Goal: Task Accomplishment & Management: Complete application form

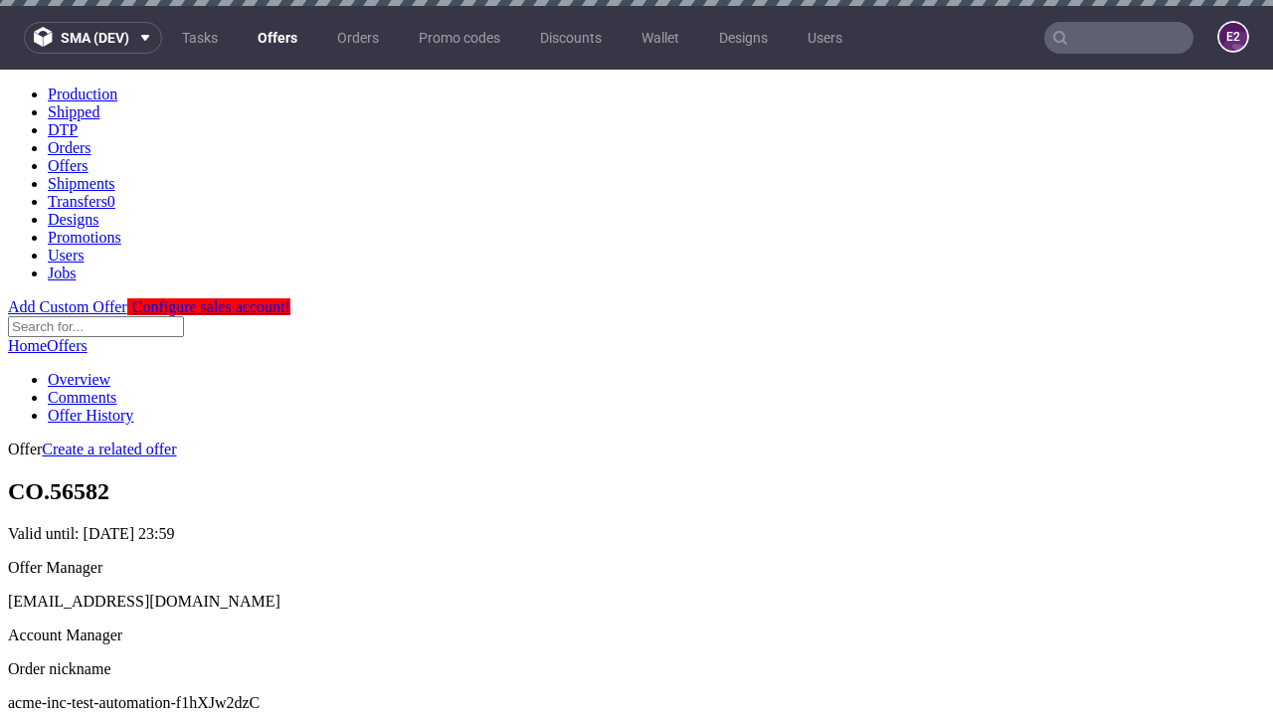
scroll to position [6, 0]
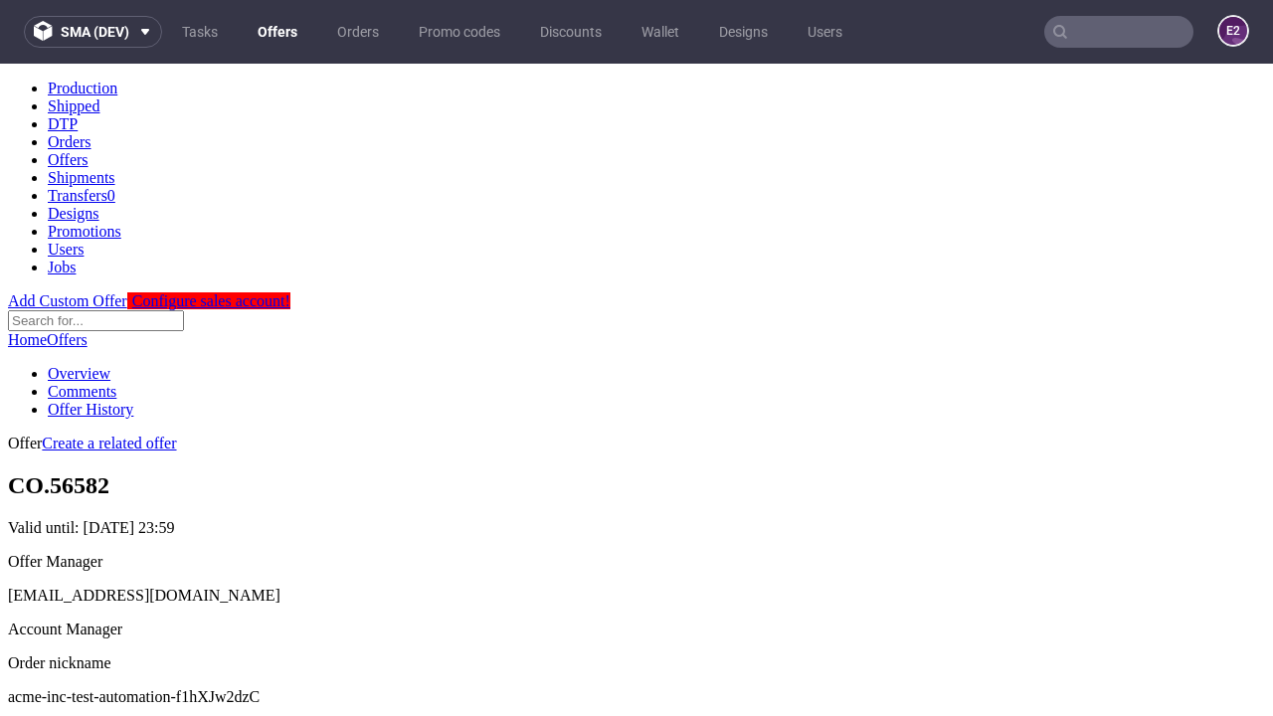
scroll to position [197, 0]
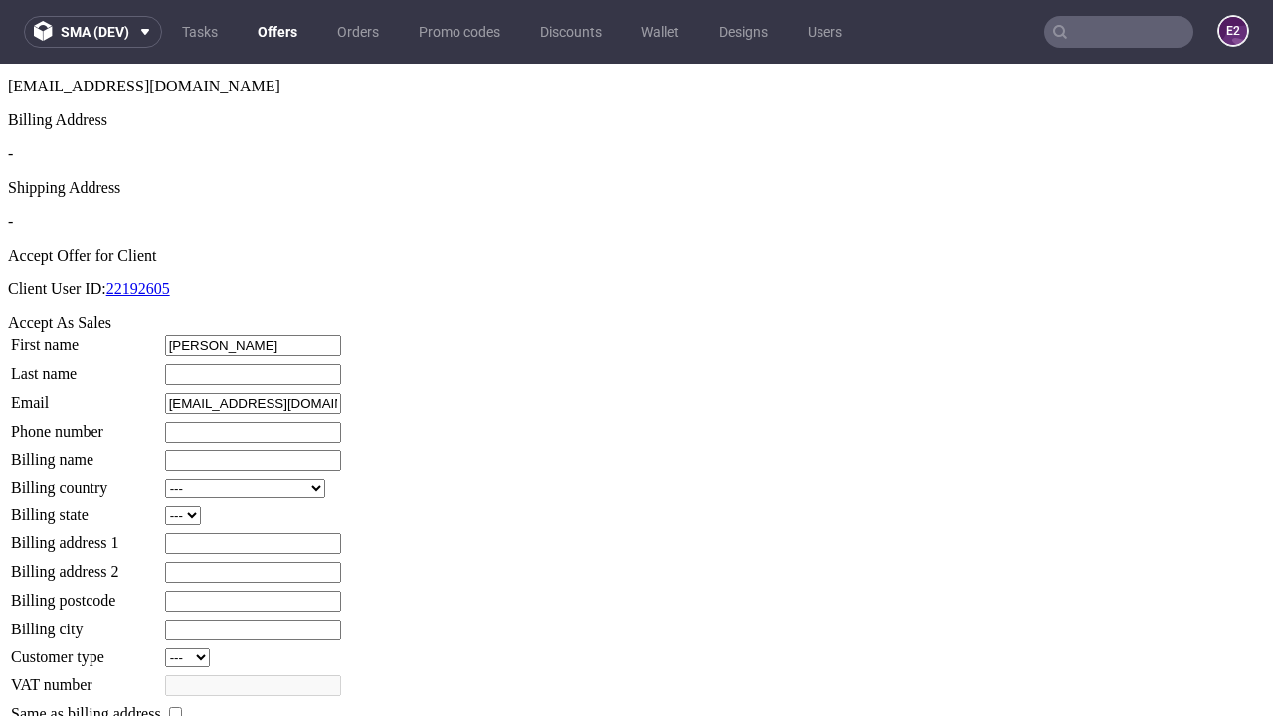
type input "[PERSON_NAME]"
type input "1509813888"
type input "Eleanore_Green80"
select select "13"
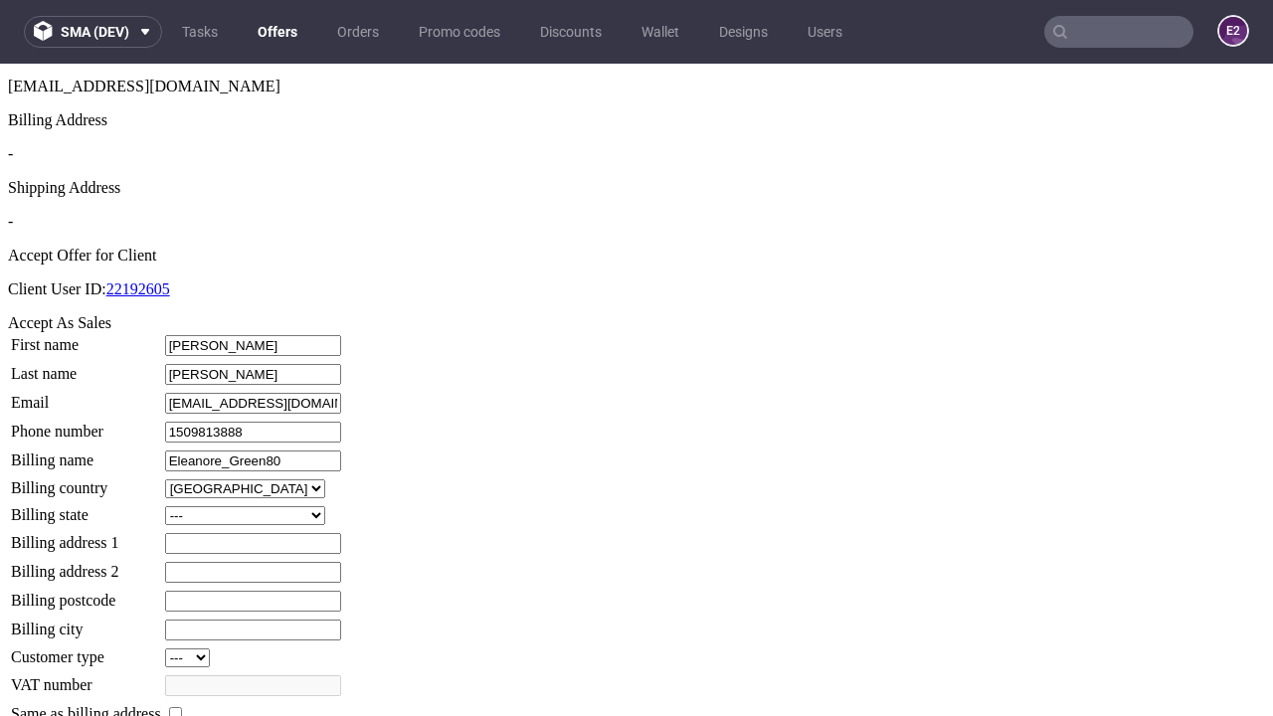
select select "132"
type input "Eleanore_Green80"
type input "745 [PERSON_NAME] View"
type input "PT54 0ZQ"
type input "Kreigerwood"
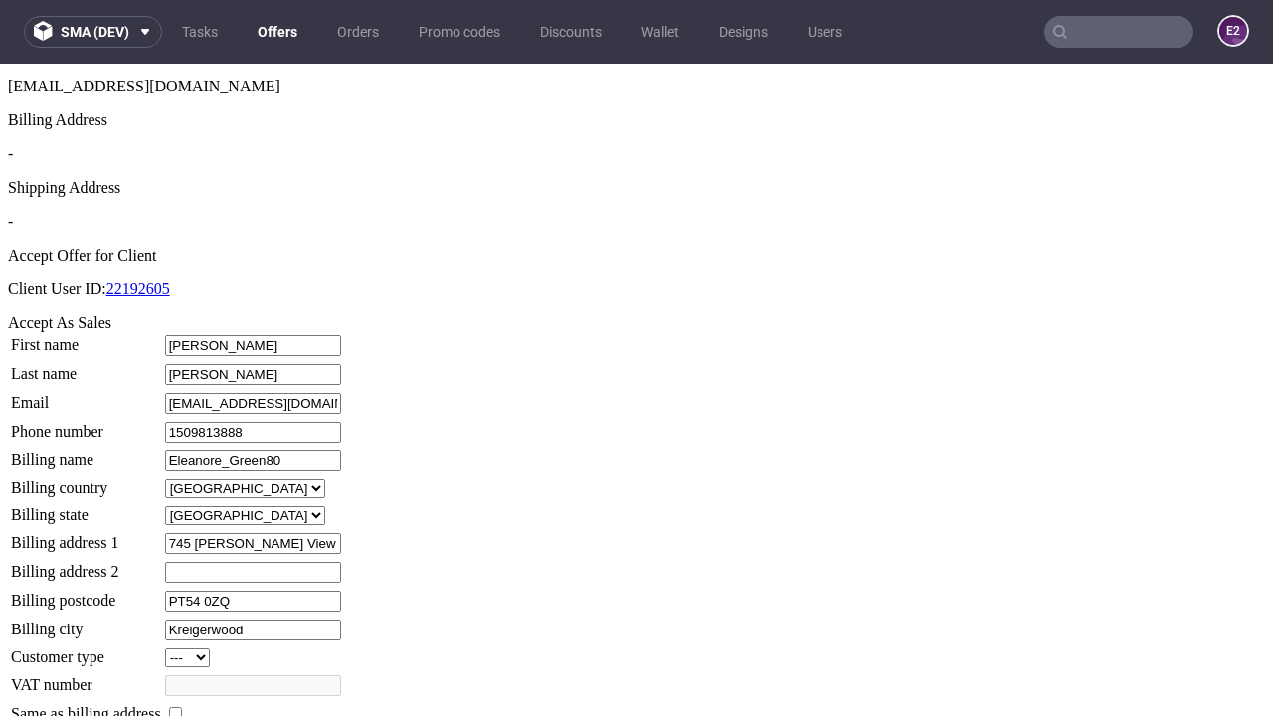
click at [182, 707] on input "checkbox" at bounding box center [175, 713] width 13 height 13
checkbox input "true"
type input "Eleanore_Green80"
select select "13"
type input "745 [PERSON_NAME] View"
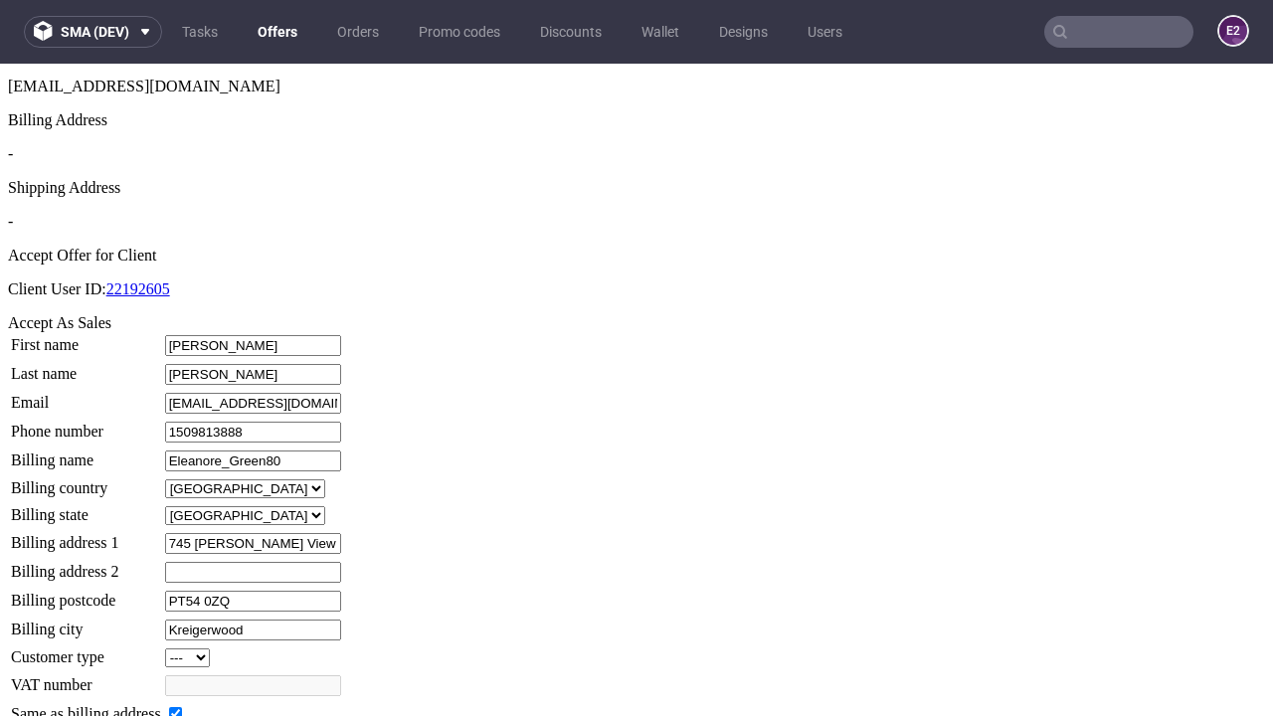
type input "PT54 0ZQ"
type input "Kreigerwood"
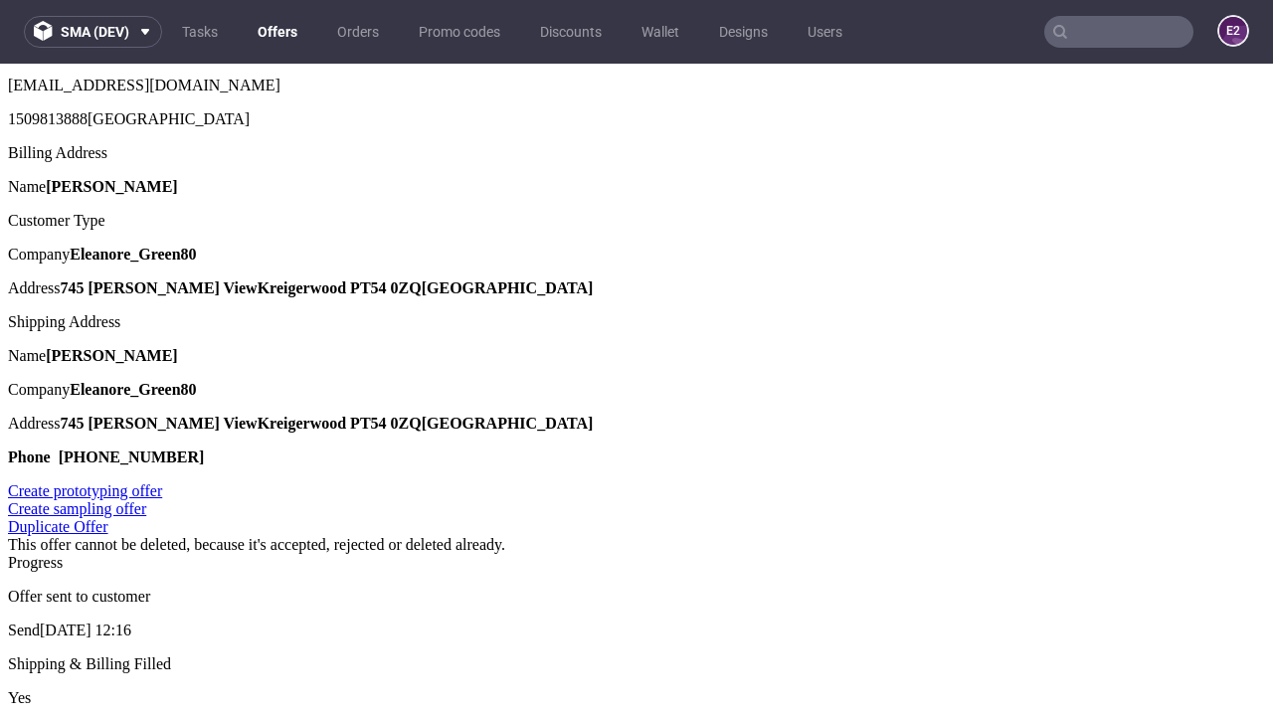
scroll to position [0, 0]
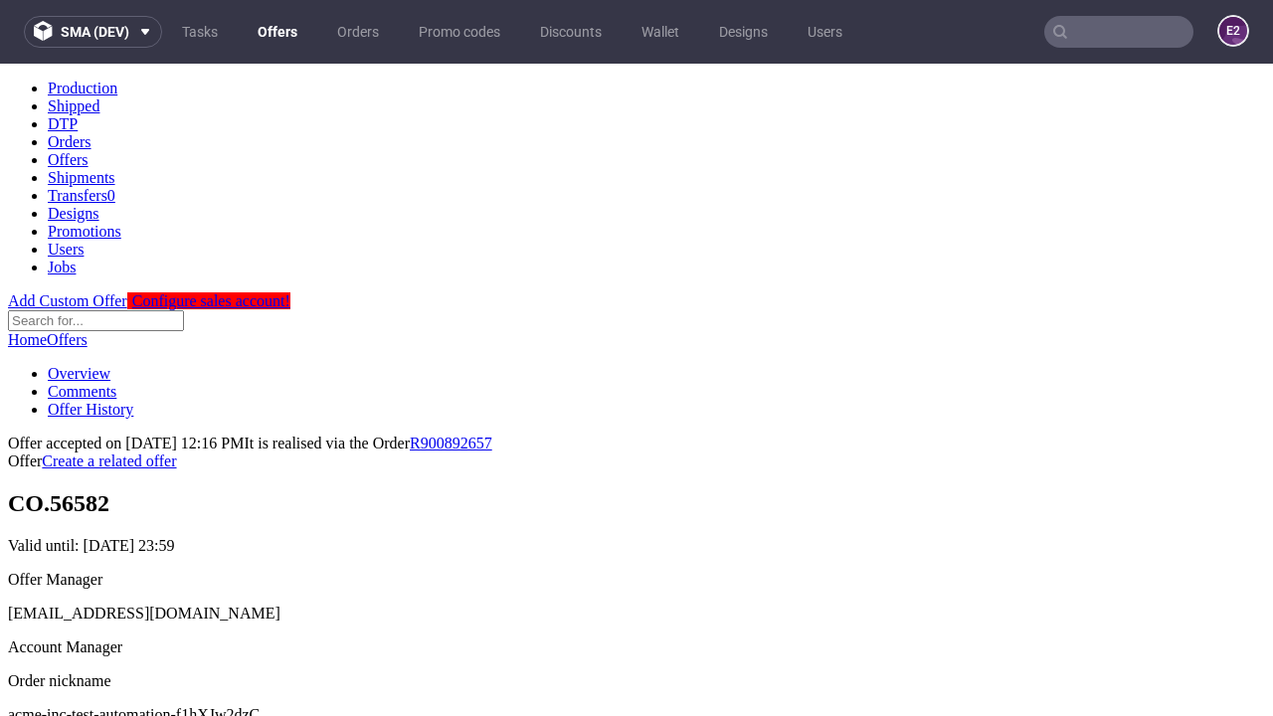
type input "[DATE]"
select select "12214305"
type input "In progress..."
